Goal: Obtain resource: Download file/media

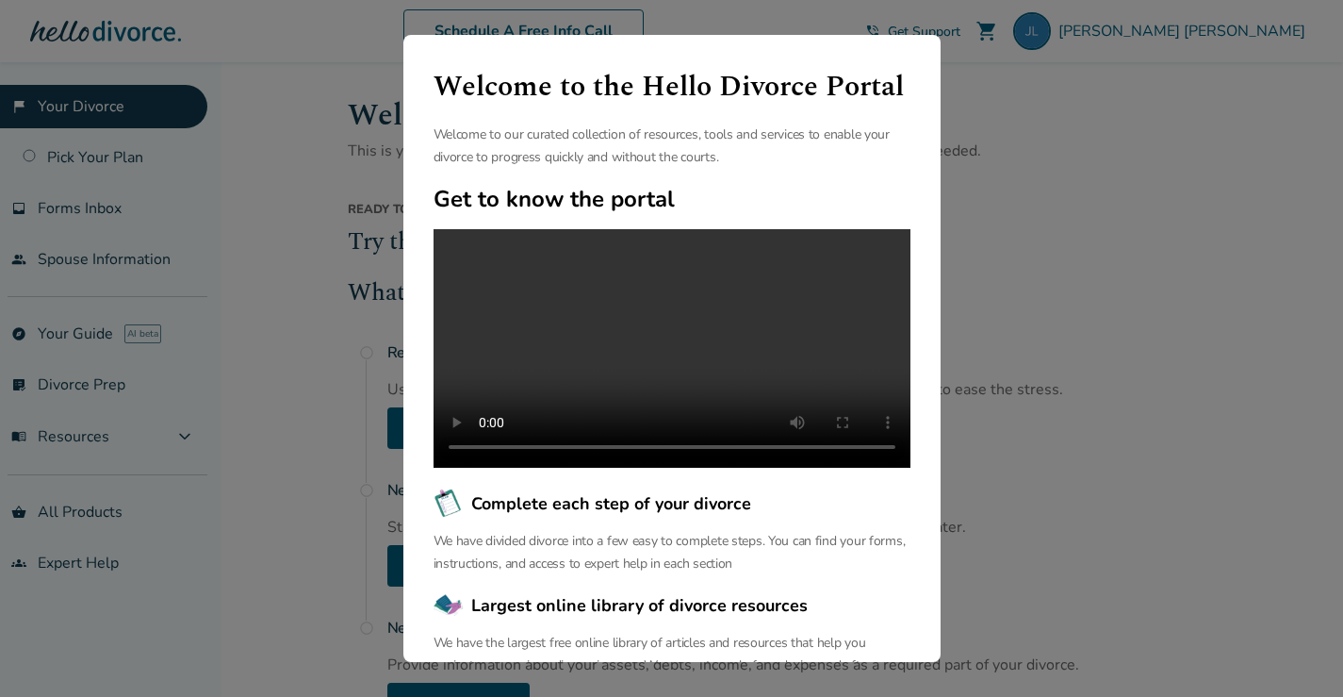
click at [191, 308] on div "Welcome to the Hello Divorce Portal Welcome to our curated collection of resour…" at bounding box center [671, 348] width 1343 height 697
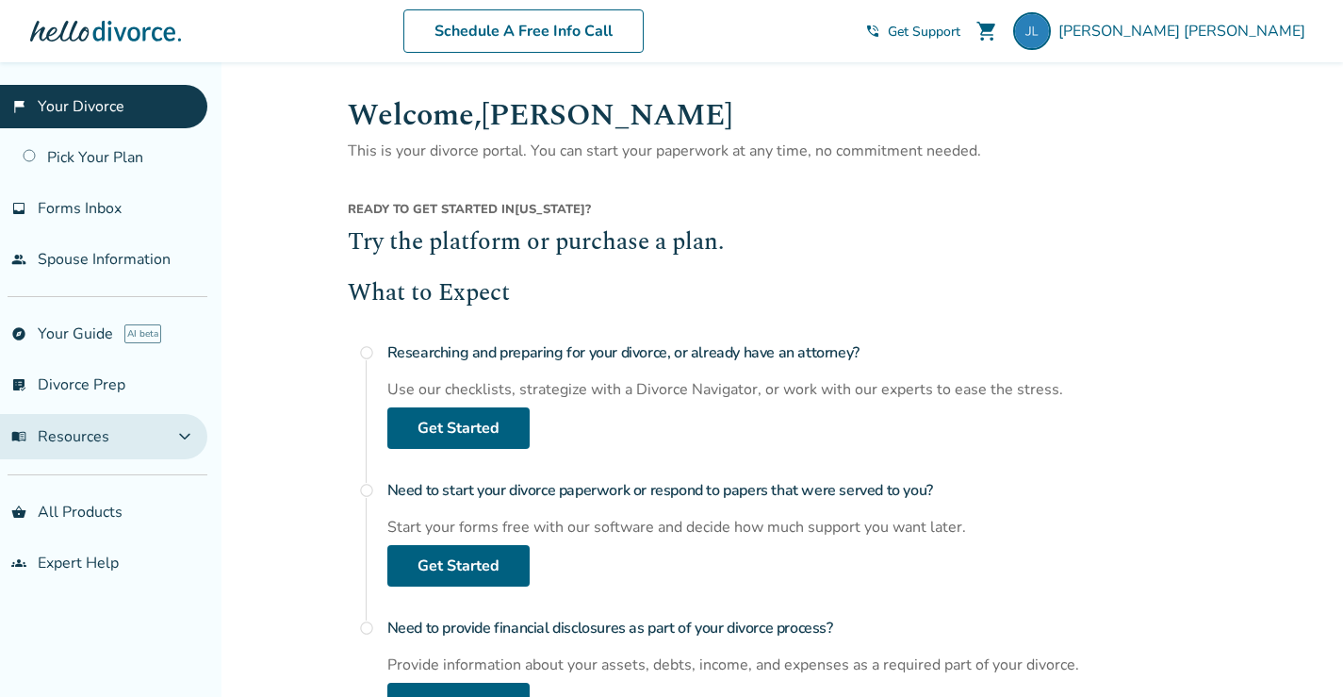
click at [170, 433] on button "menu_book Resources expand_more" at bounding box center [103, 436] width 207 height 45
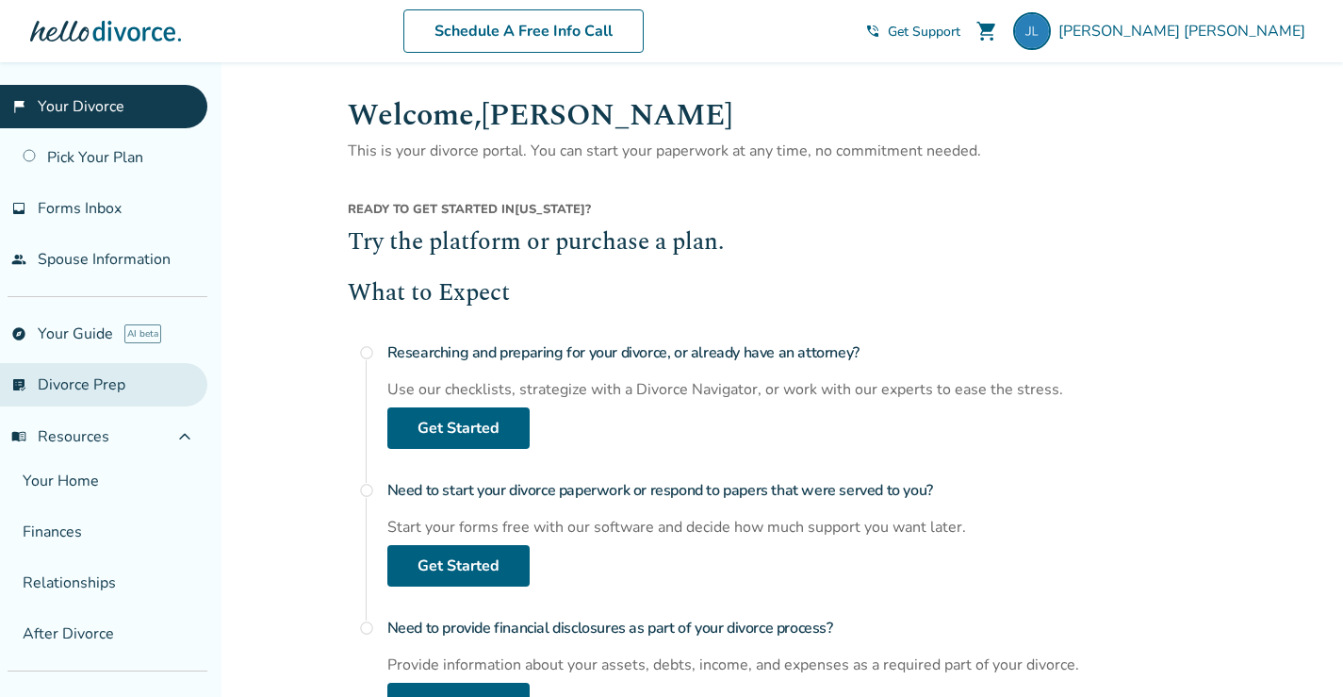
click at [81, 393] on link "list_alt_check Divorce Prep" at bounding box center [103, 384] width 207 height 43
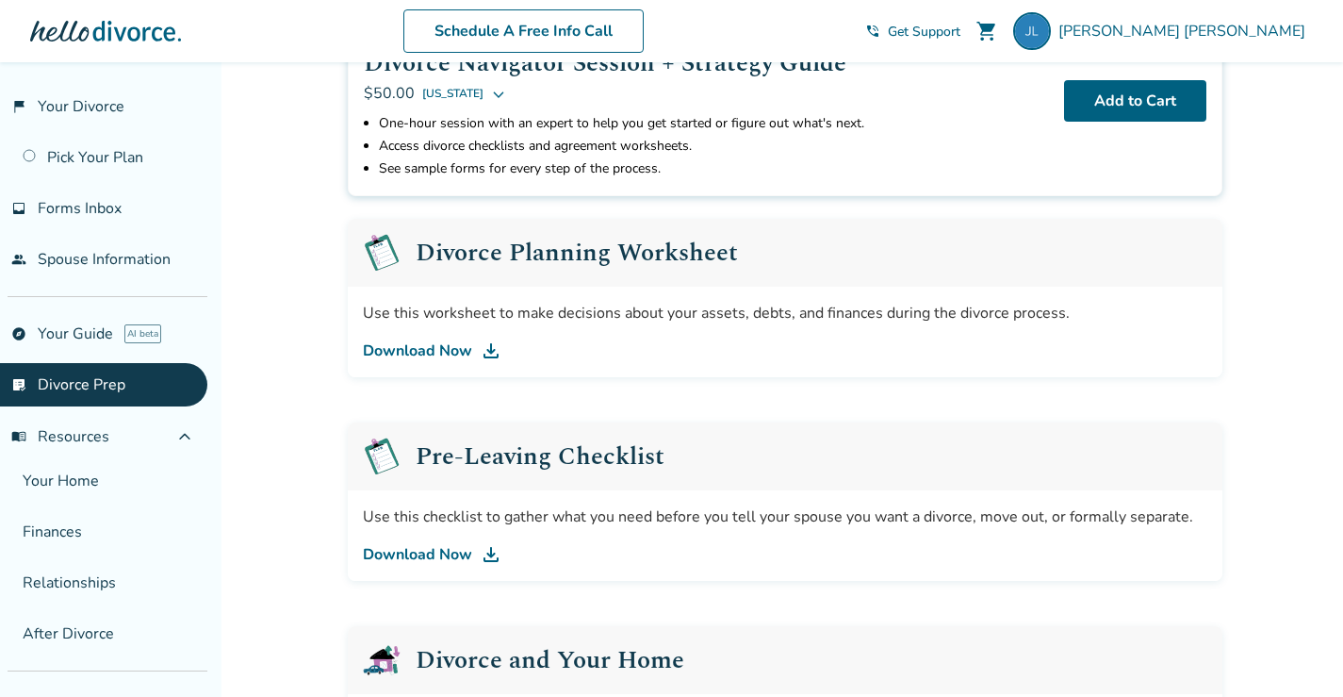
scroll to position [189, 0]
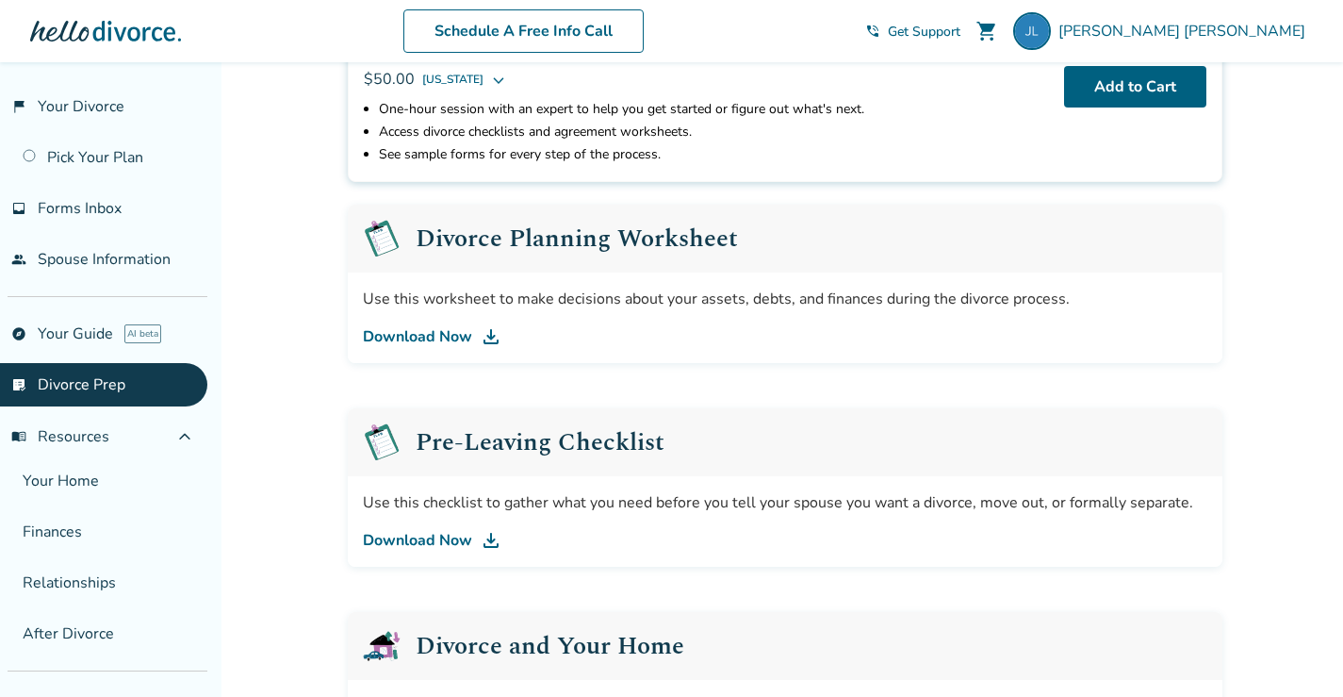
click at [485, 335] on img at bounding box center [491, 336] width 23 height 23
click at [470, 542] on link "Download Now" at bounding box center [785, 540] width 845 height 23
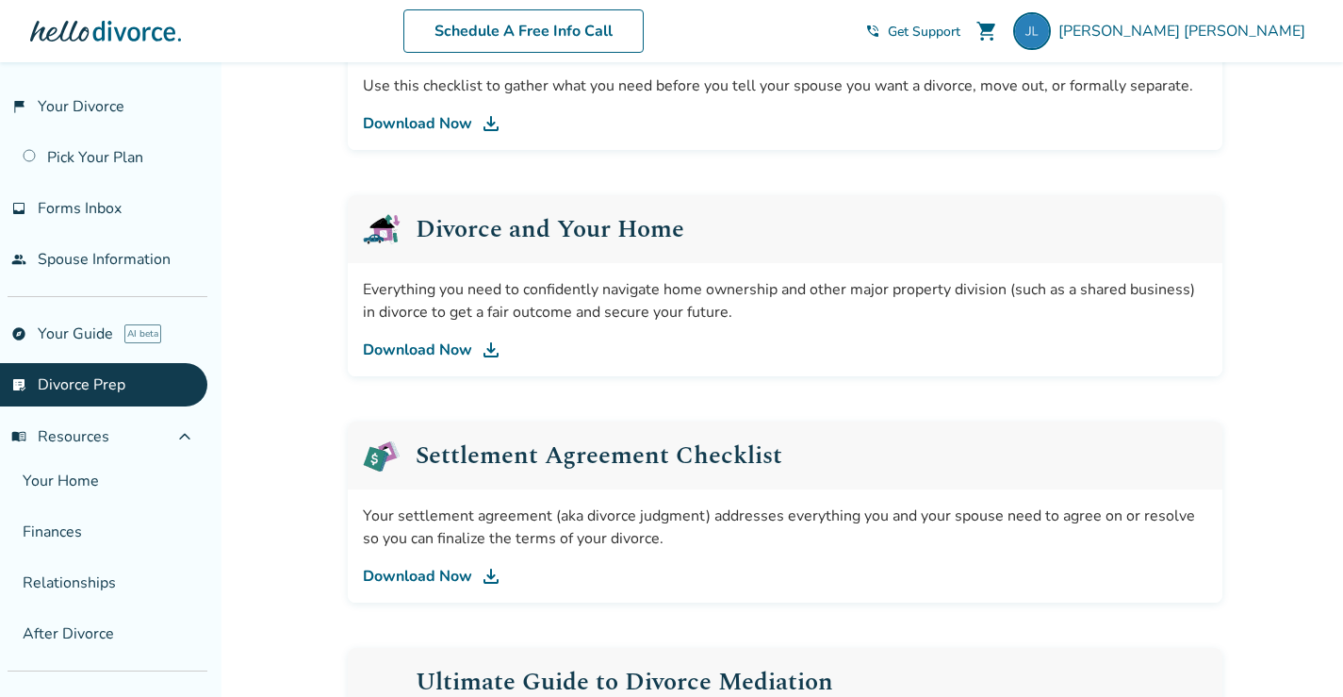
scroll to position [660, 0]
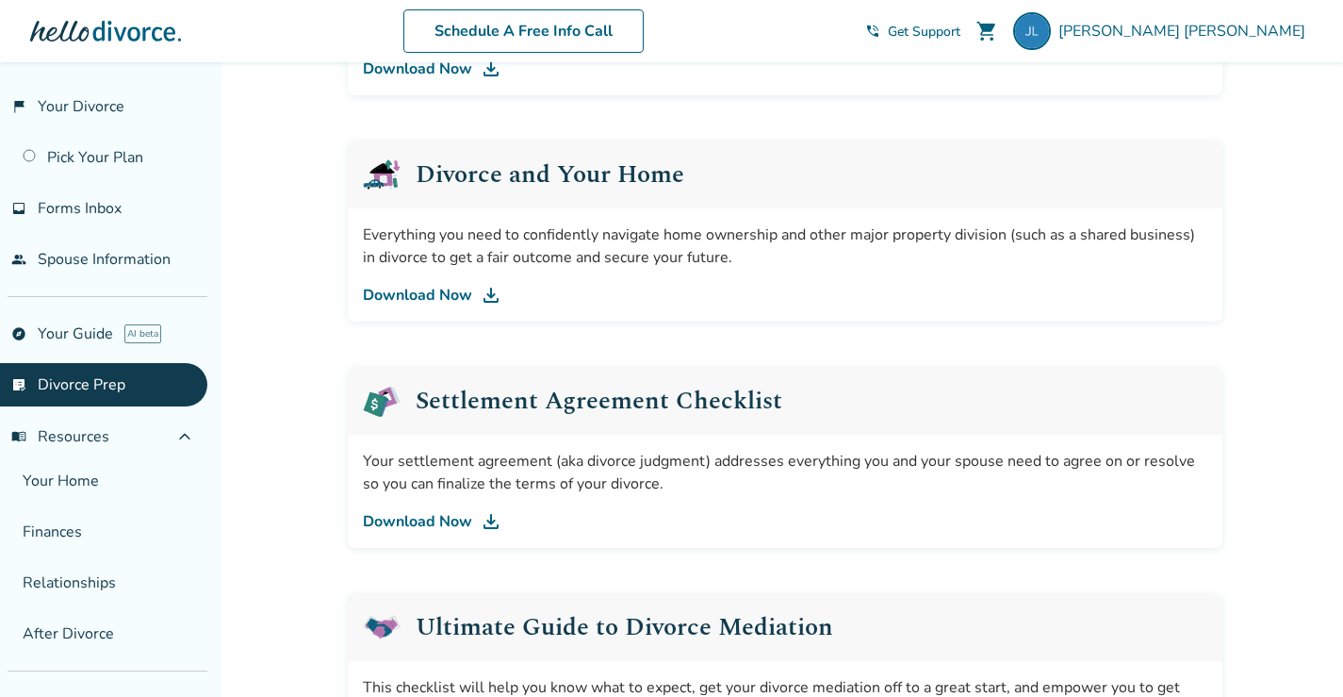
click at [452, 290] on link "Download Now" at bounding box center [785, 295] width 845 height 23
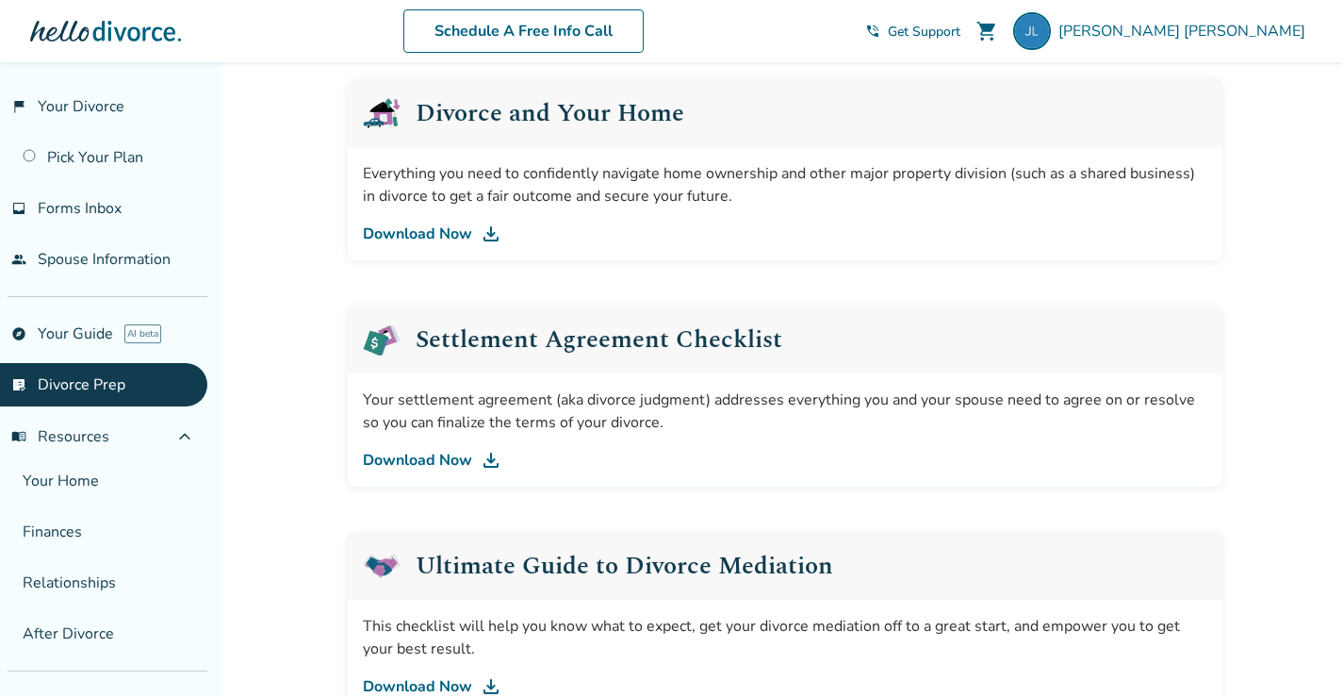
scroll to position [754, 0]
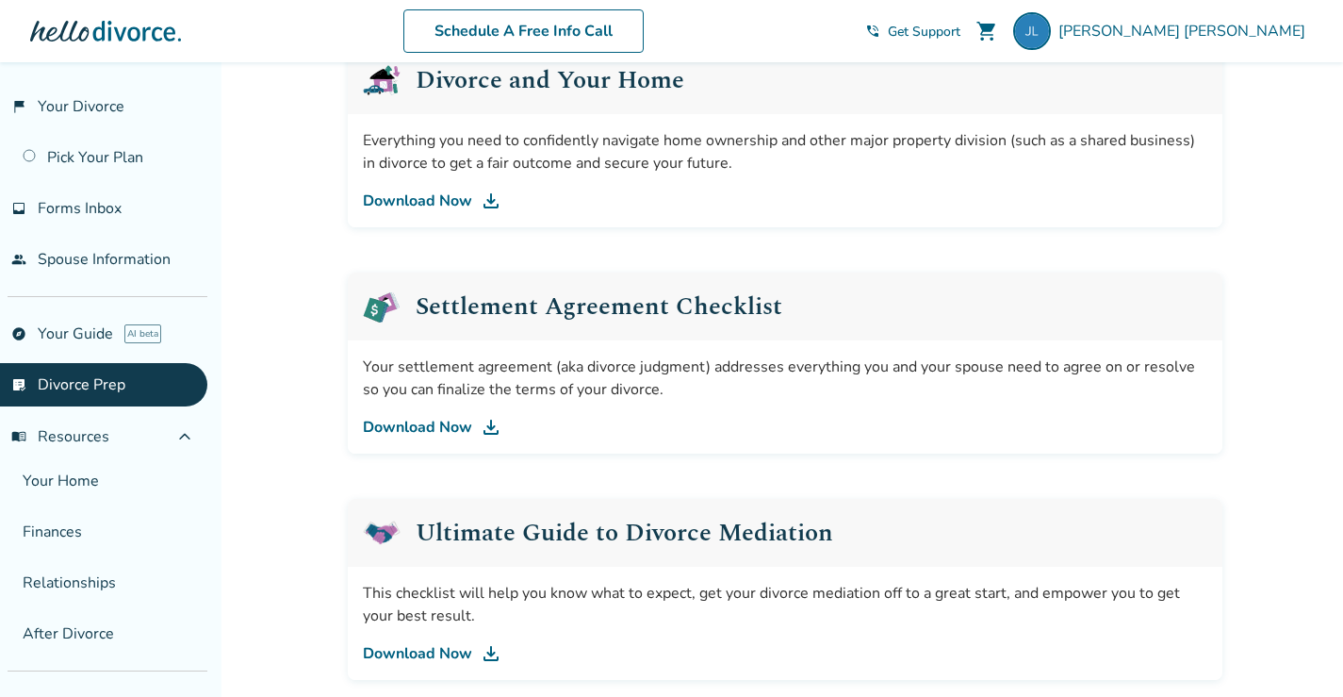
click at [438, 426] on link "Download Now" at bounding box center [785, 427] width 845 height 23
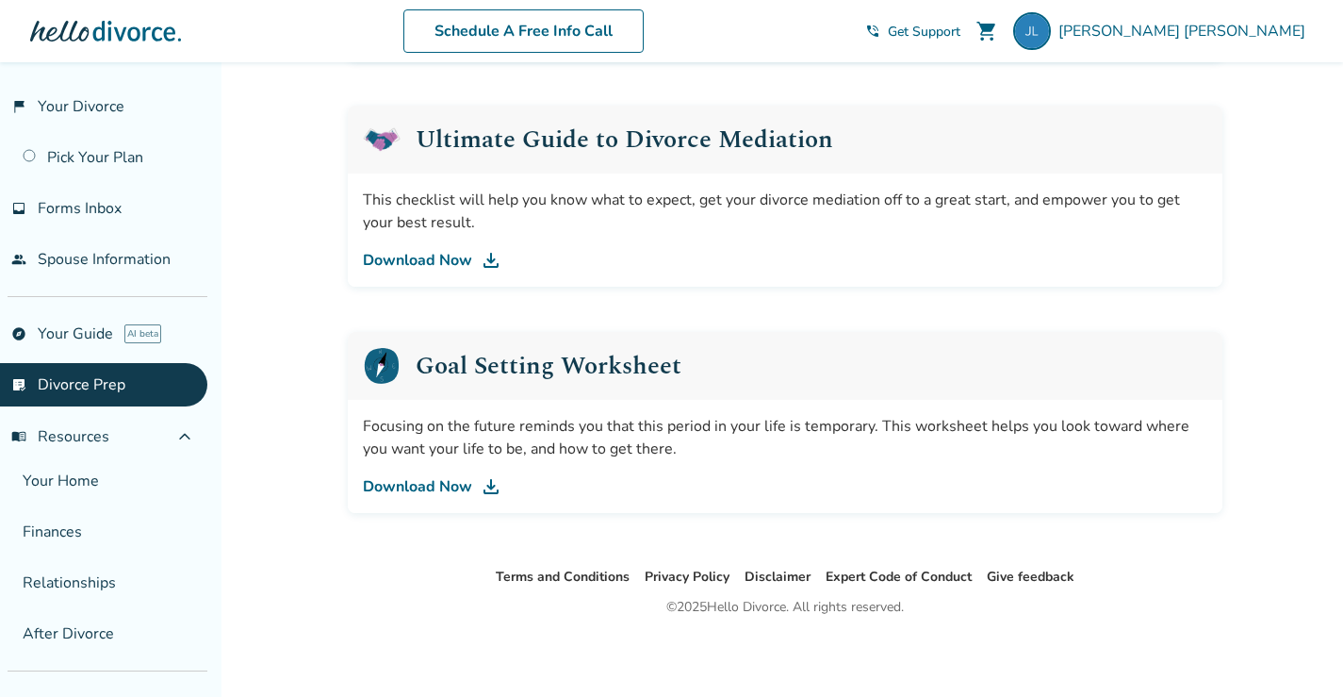
scroll to position [1148, 0]
click at [452, 485] on link "Download Now" at bounding box center [785, 485] width 845 height 23
click at [444, 255] on link "Download Now" at bounding box center [785, 259] width 845 height 23
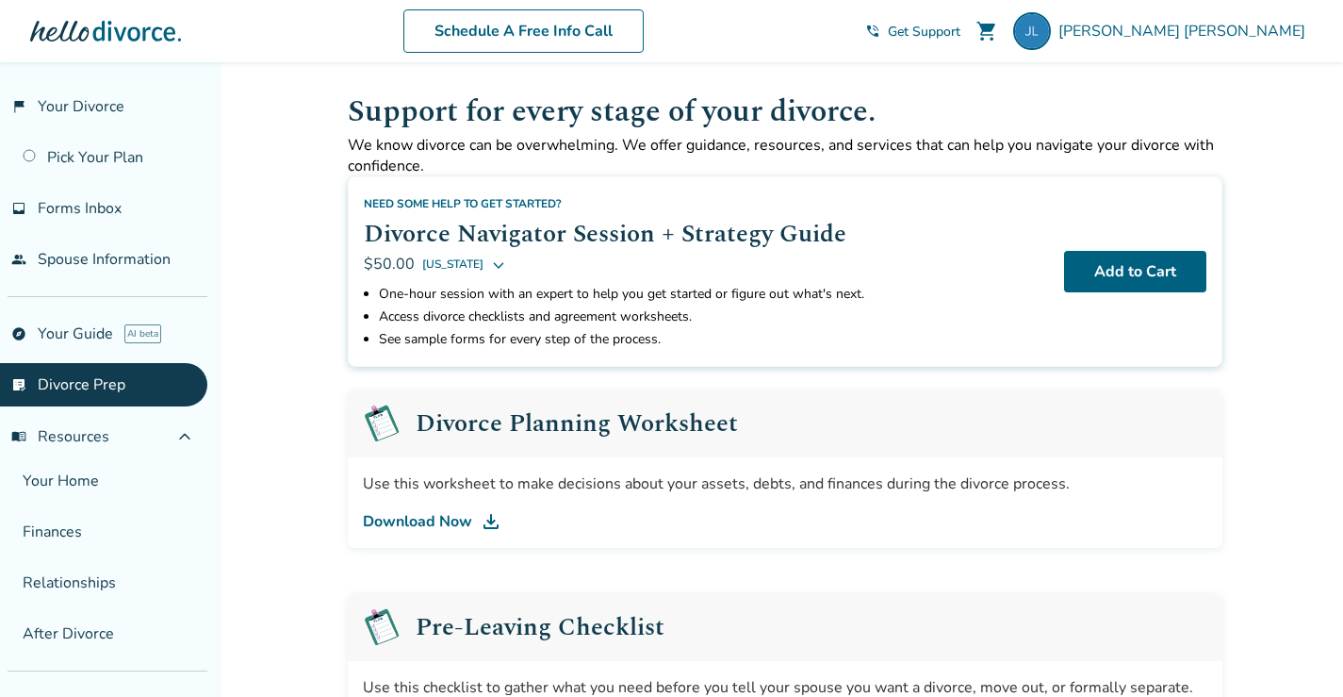
scroll to position [0, 0]
